Goal: Check status

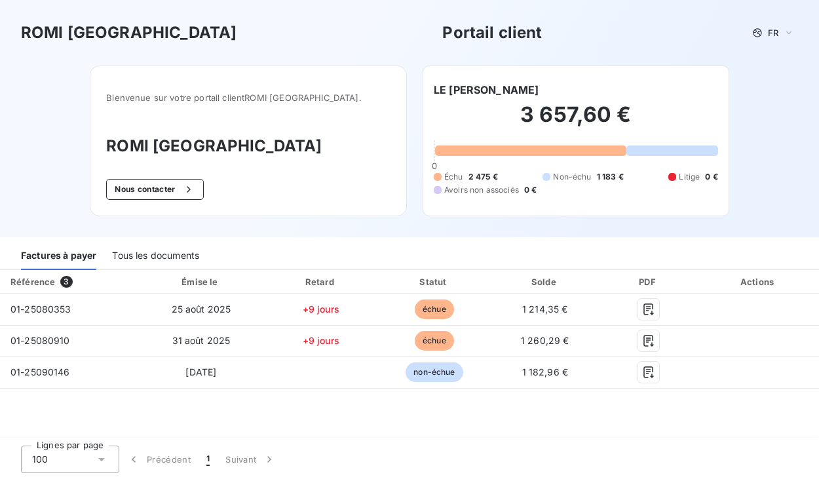
click at [34, 75] on div "ROMI [GEOGRAPHIC_DATA] Portail client FR Bienvenue sur votre portail client [GE…" at bounding box center [409, 118] width 819 height 237
